Goal: Use online tool/utility: Use online tool/utility

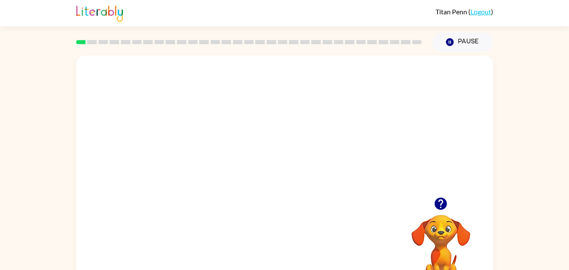
drag, startPoint x: 316, startPoint y: 154, endPoint x: 300, endPoint y: 144, distance: 18.9
click at [300, 144] on video "Your browser must support playing .mp4 files to use Literably. Please try using…" at bounding box center [284, 126] width 417 height 141
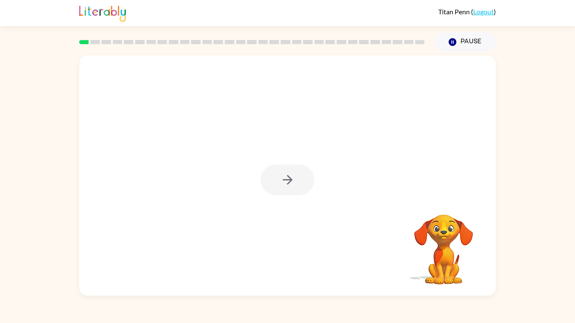
click at [300, 181] on div at bounding box center [288, 180] width 54 height 31
click at [300, 181] on button "button" at bounding box center [288, 180] width 54 height 31
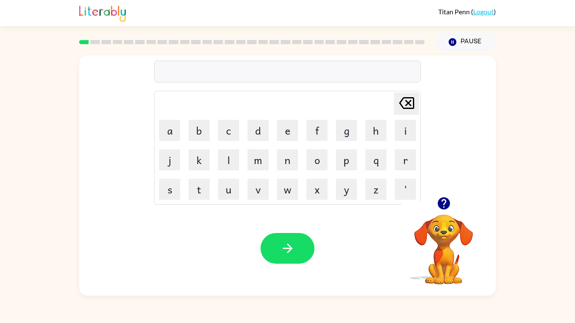
click at [282, 120] on button "e" at bounding box center [287, 130] width 21 height 21
click at [442, 205] on icon "button" at bounding box center [443, 203] width 12 height 12
click at [195, 129] on button "b" at bounding box center [199, 130] width 21 height 21
click at [314, 155] on button "o" at bounding box center [316, 159] width 21 height 21
click at [405, 165] on button "r" at bounding box center [405, 159] width 21 height 21
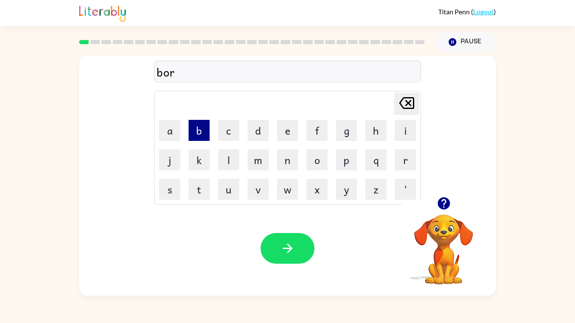
click at [201, 126] on button "b" at bounding box center [199, 130] width 21 height 21
drag, startPoint x: 287, startPoint y: 138, endPoint x: 380, endPoint y: 167, distance: 97.6
click at [380, 167] on tbody "[PERSON_NAME] last character input a b c d e f g h i j k l m n o p q r s t u v …" at bounding box center [287, 148] width 264 height 112
drag, startPoint x: 398, startPoint y: 164, endPoint x: 279, endPoint y: 133, distance: 122.5
click at [279, 133] on tbody "[PERSON_NAME] last character input a b c d e f g h i j k l m n o p q r s t u v …" at bounding box center [287, 148] width 264 height 112
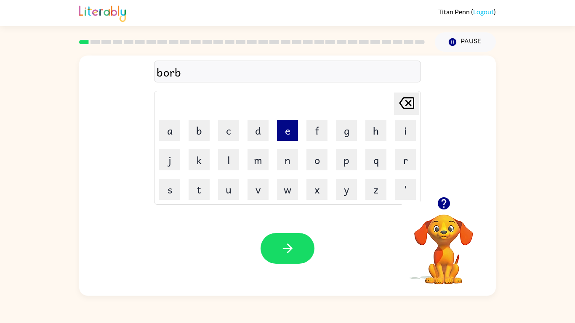
click at [279, 133] on button "e" at bounding box center [287, 130] width 21 height 21
click at [403, 157] on button "r" at bounding box center [405, 159] width 21 height 21
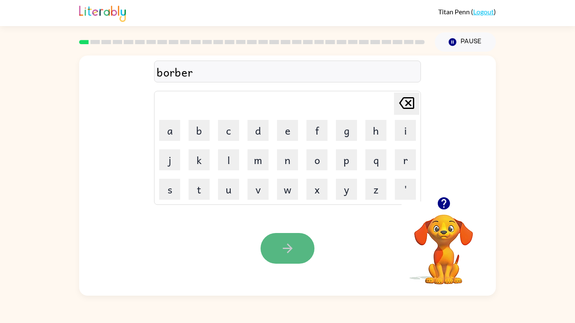
click at [282, 251] on icon "button" at bounding box center [287, 248] width 15 height 15
click at [247, 72] on div at bounding box center [287, 72] width 267 height 22
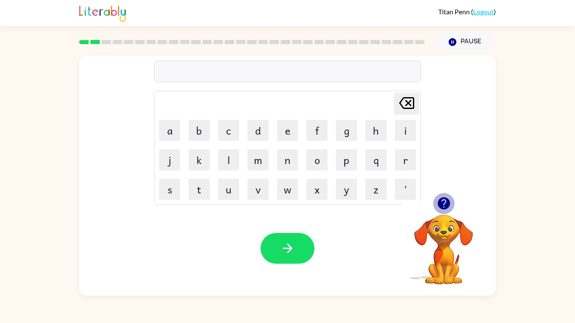
click at [441, 202] on icon "button" at bounding box center [443, 203] width 12 height 12
click at [440, 205] on icon "button" at bounding box center [443, 203] width 12 height 12
click at [444, 206] on icon "button" at bounding box center [443, 203] width 12 height 12
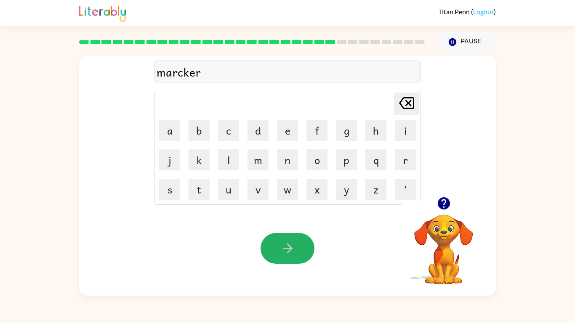
click at [284, 251] on icon "button" at bounding box center [287, 248] width 15 height 15
click at [447, 204] on icon "button" at bounding box center [443, 203] width 12 height 12
click at [266, 249] on button "button" at bounding box center [288, 248] width 54 height 31
click at [294, 237] on button "button" at bounding box center [288, 248] width 54 height 31
click at [447, 202] on icon "button" at bounding box center [443, 203] width 12 height 12
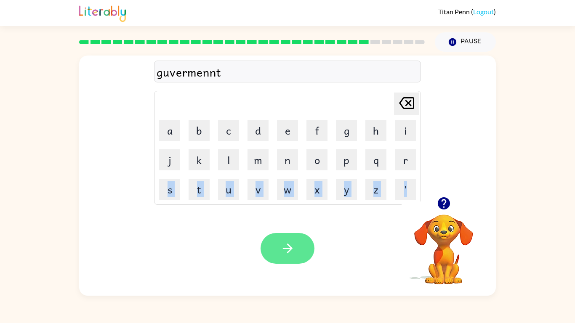
drag, startPoint x: 420, startPoint y: 157, endPoint x: 305, endPoint y: 248, distance: 147.7
click at [305, 248] on div "guvermennt Delete Delete last character input a b c d e f g h i j k l m n o p q…" at bounding box center [287, 176] width 417 height 240
click at [305, 248] on button "button" at bounding box center [288, 248] width 54 height 31
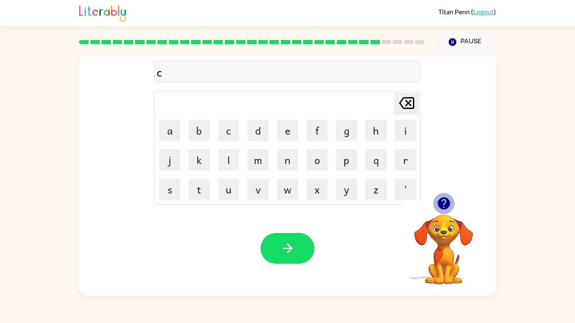
click at [439, 207] on icon "button" at bounding box center [443, 203] width 12 height 12
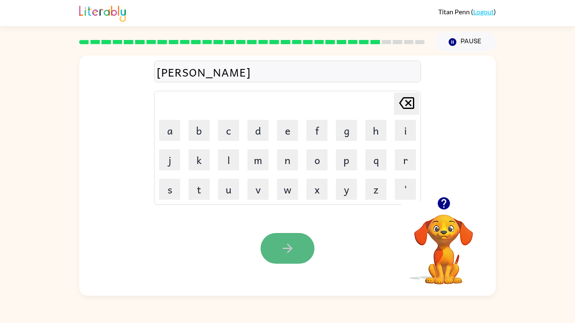
click at [278, 248] on button "button" at bounding box center [288, 248] width 54 height 31
click at [277, 247] on button "button" at bounding box center [288, 248] width 54 height 31
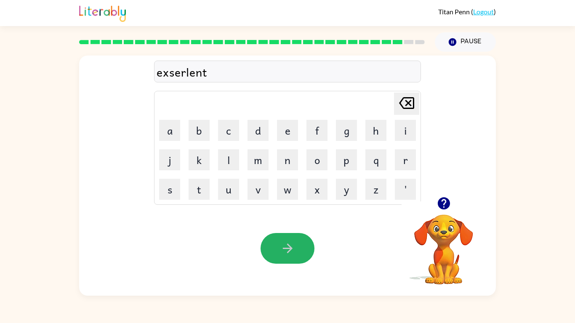
click at [277, 247] on button "button" at bounding box center [288, 248] width 54 height 31
